Goal: Task Accomplishment & Management: Use online tool/utility

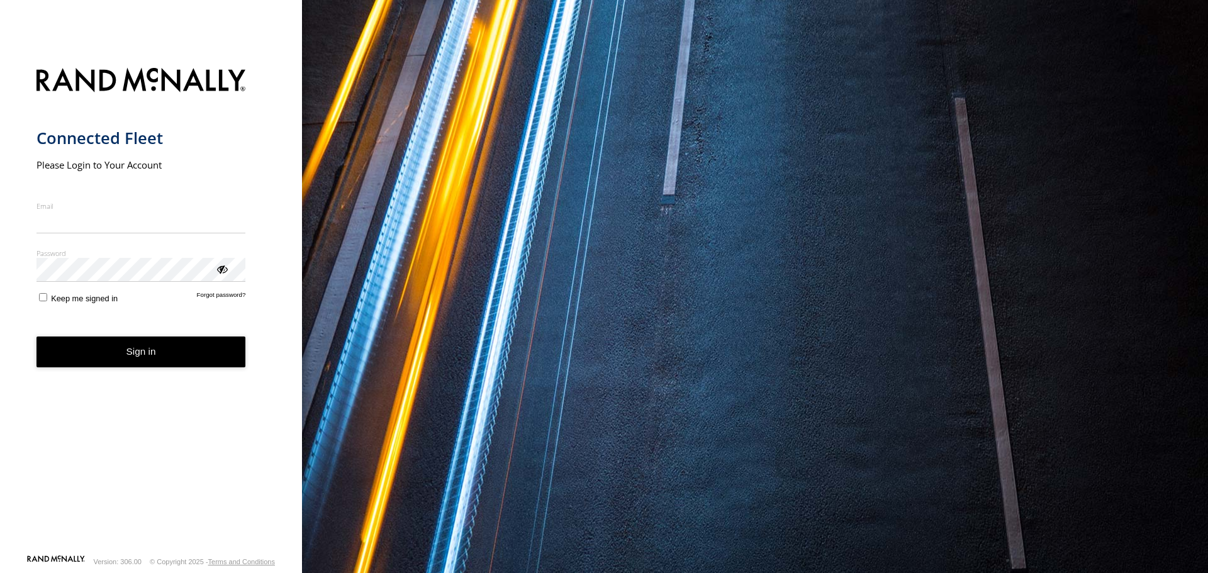
type input "**********"
click at [42, 309] on form "**********" at bounding box center [151, 307] width 230 height 494
click at [142, 352] on button "Sign in" at bounding box center [141, 352] width 210 height 31
